Goal: Browse casually

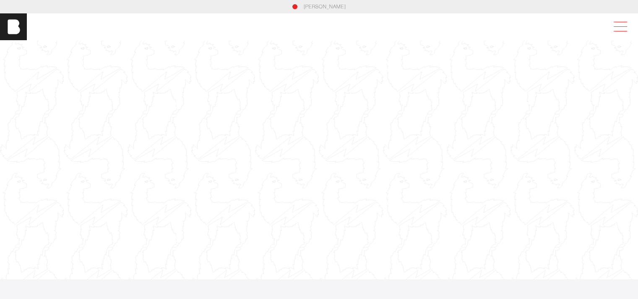
click at [627, 24] on span at bounding box center [618, 26] width 19 height 15
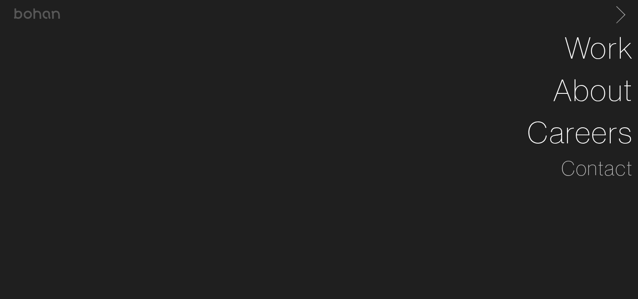
click at [625, 13] on span at bounding box center [620, 10] width 9 height 9
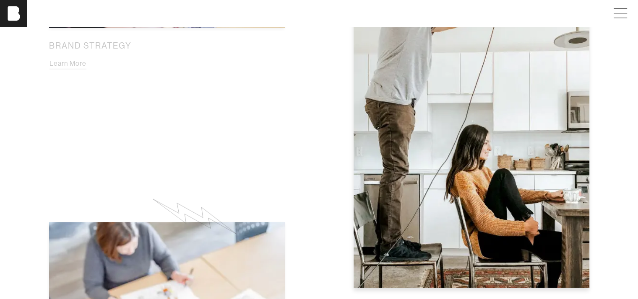
scroll to position [739, 6]
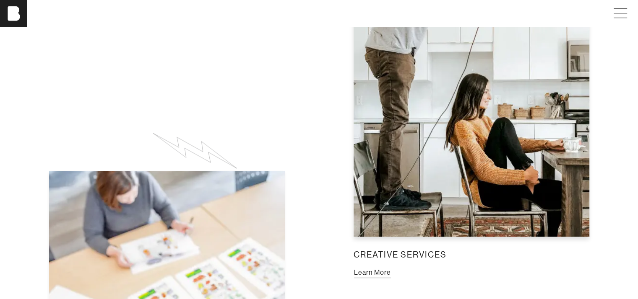
scroll to position [726, 0]
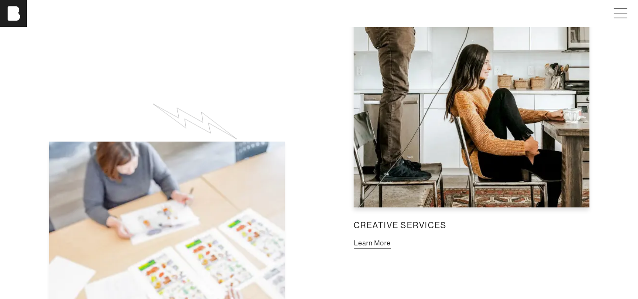
click at [371, 249] on button "Learn More" at bounding box center [373, 243] width 38 height 11
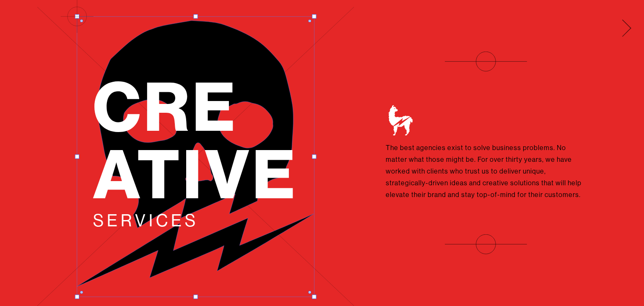
click at [629, 29] on span at bounding box center [624, 26] width 17 height 13
